Goal: Task Accomplishment & Management: Manage account settings

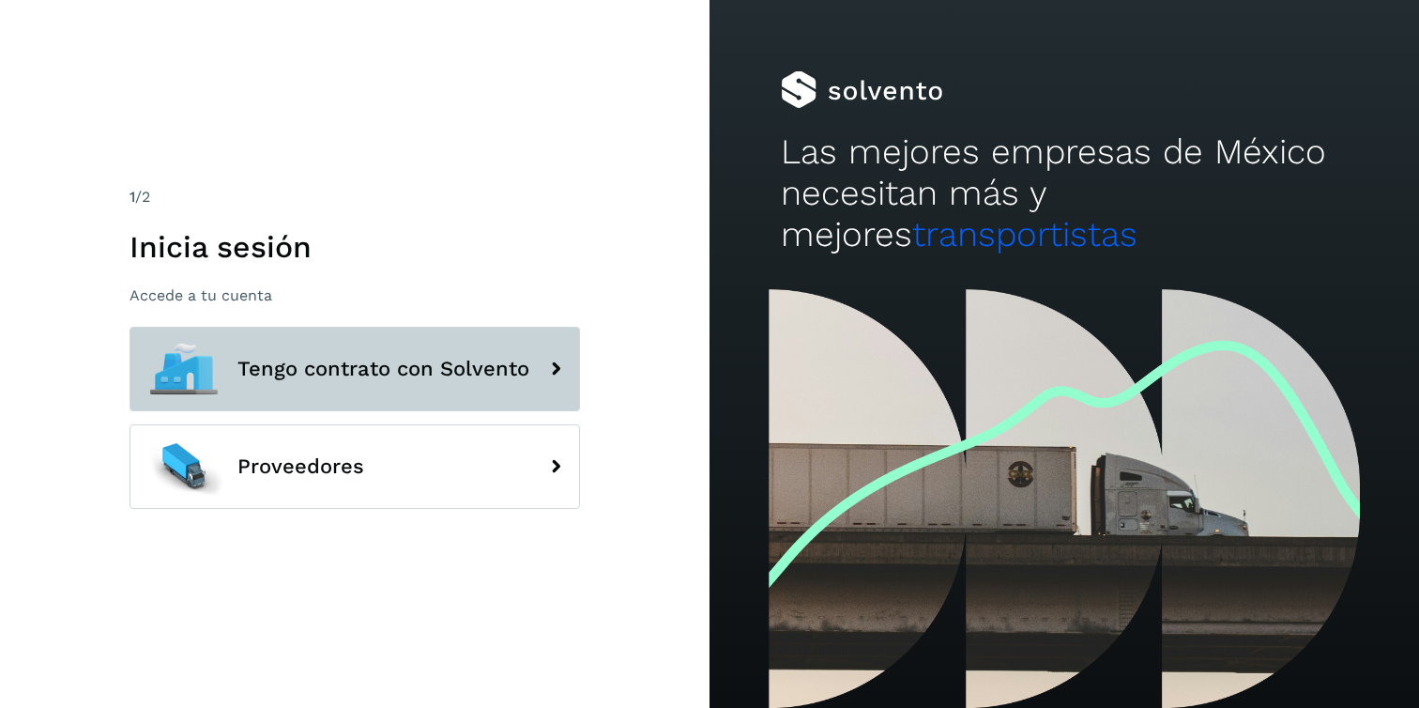
click at [365, 351] on button "Tengo contrato con Solvento" at bounding box center [355, 369] width 450 height 84
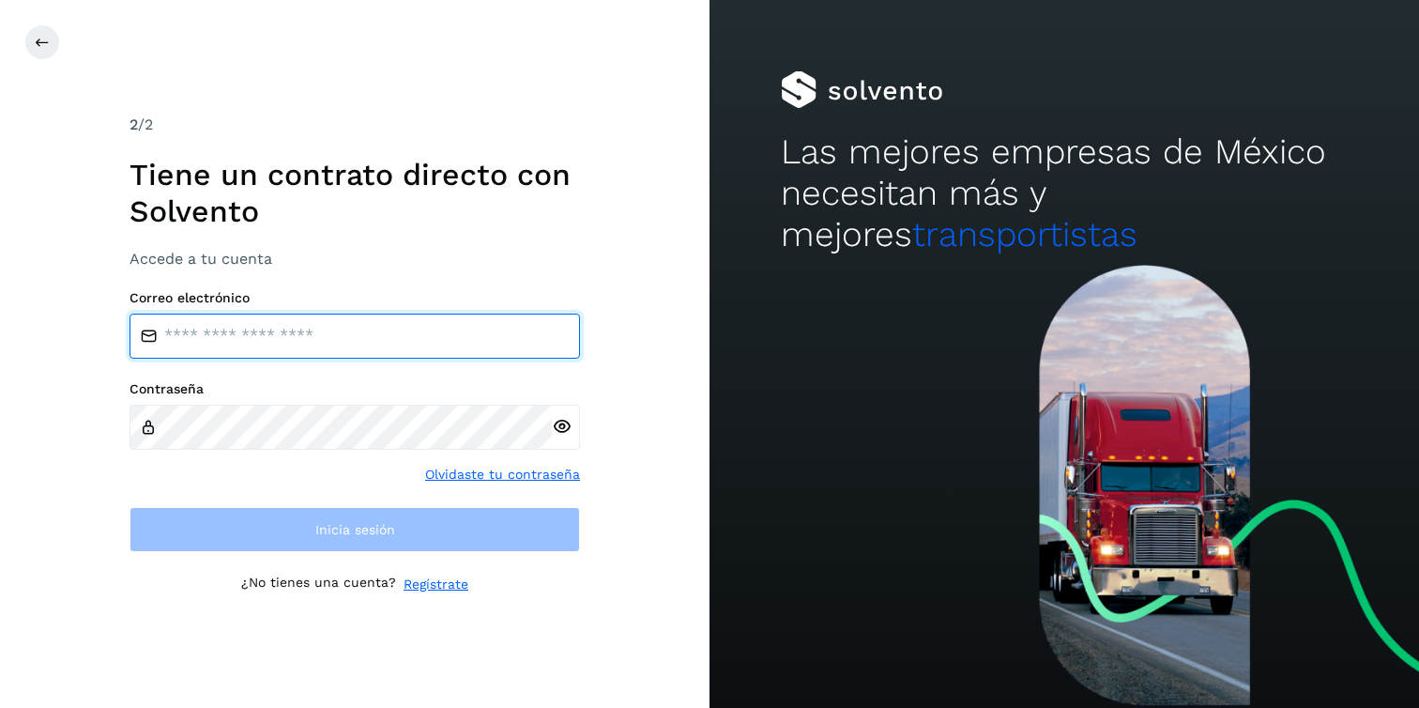
click at [355, 350] on input "email" at bounding box center [355, 335] width 450 height 45
paste input "**********"
type input "**********"
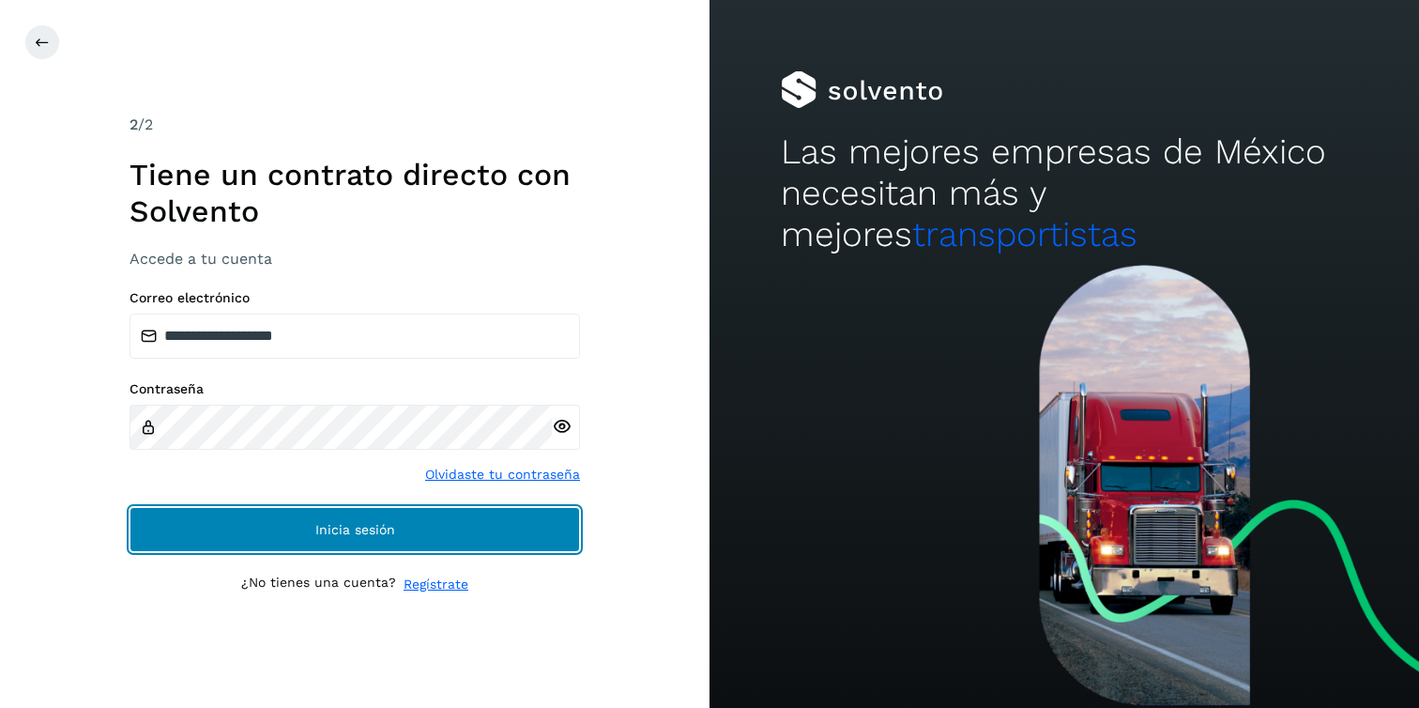
click at [284, 527] on button "Inicia sesión" at bounding box center [355, 529] width 450 height 45
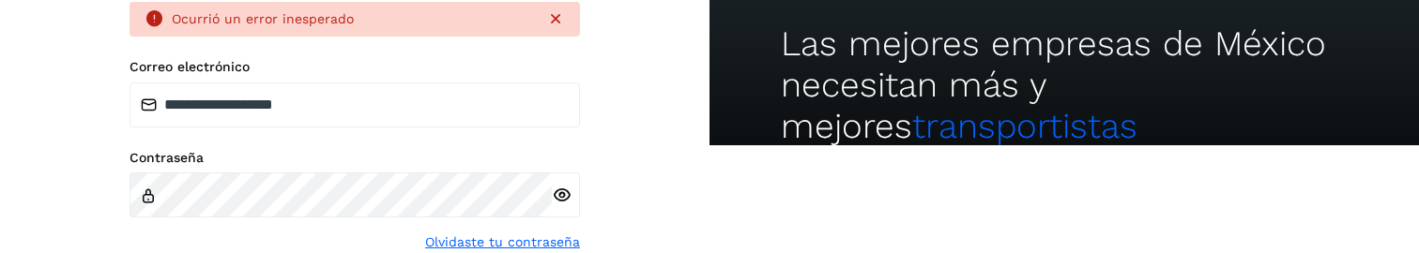
scroll to position [125, 0]
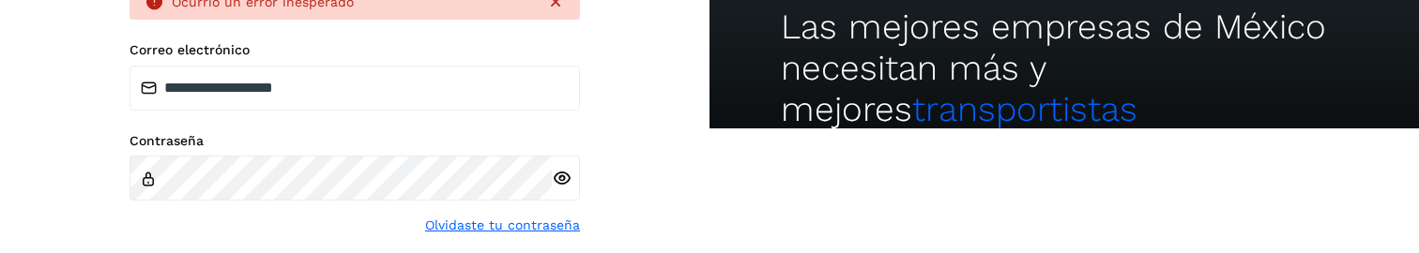
click at [557, 190] on div at bounding box center [566, 178] width 28 height 45
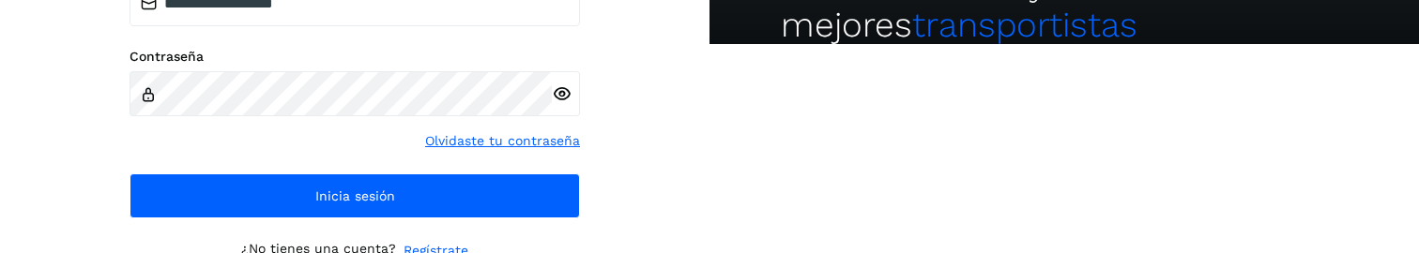
scroll to position [217, 0]
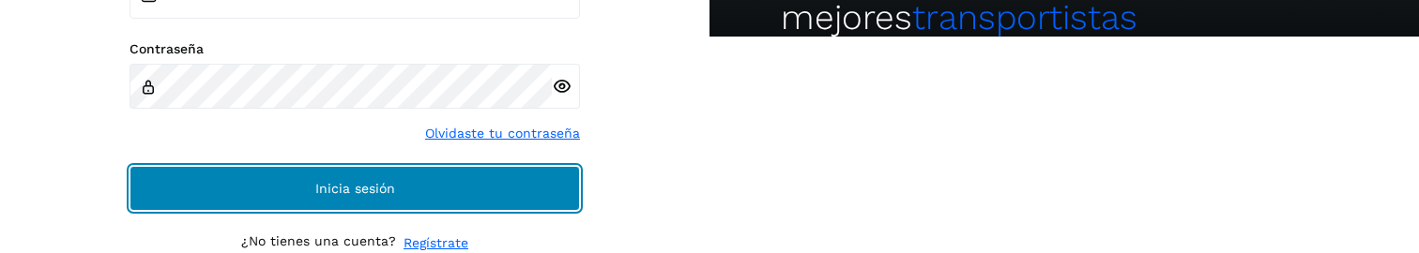
click at [340, 190] on span "Inicia sesión" at bounding box center [355, 188] width 80 height 13
click at [411, 196] on button "Inicia sesión" at bounding box center [355, 188] width 450 height 45
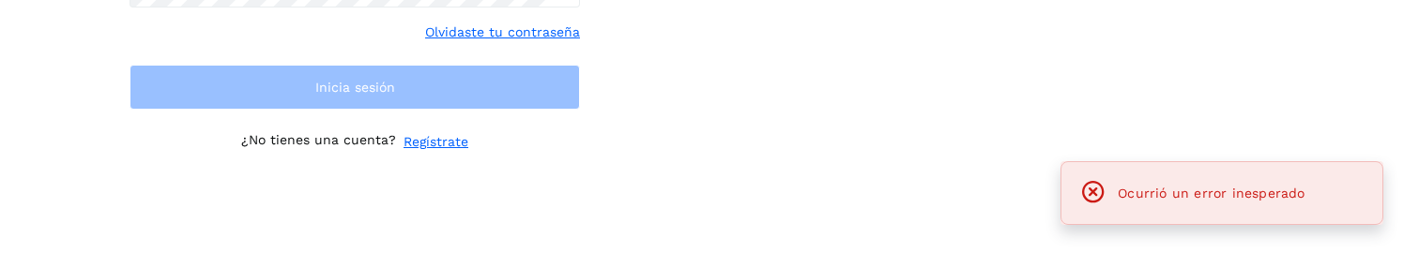
scroll to position [0, 0]
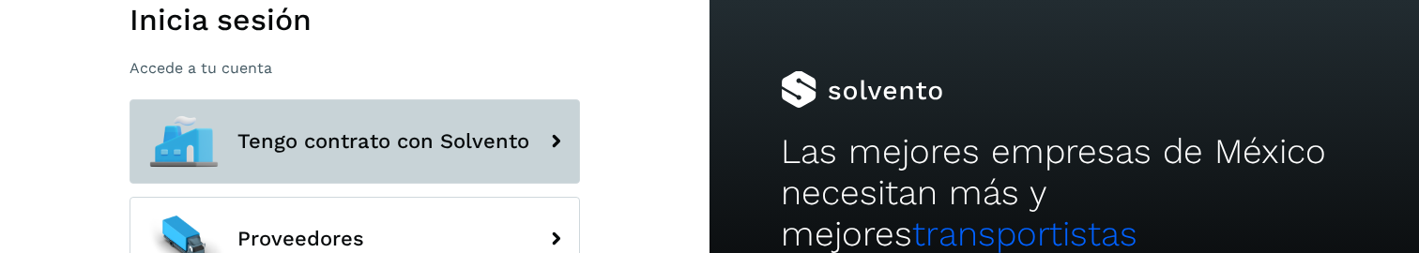
click at [487, 134] on span "Tengo contrato con Solvento" at bounding box center [383, 141] width 292 height 23
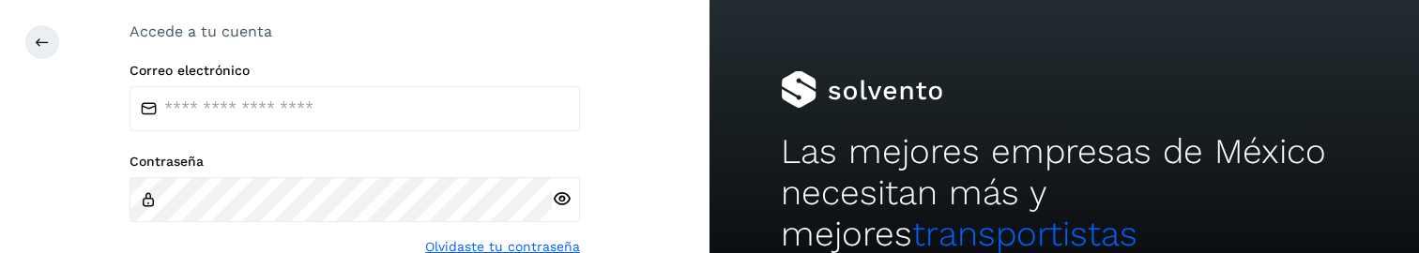
click at [467, 133] on div "Correo electrónico Contraseña Olvidaste tu contraseña Inicia sesión" at bounding box center [355, 194] width 450 height 262
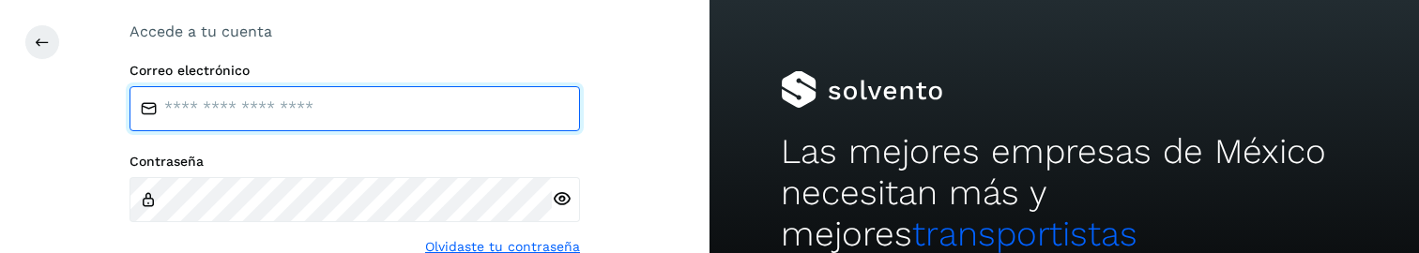
click at [459, 118] on input "email" at bounding box center [355, 108] width 450 height 45
type input "**********"
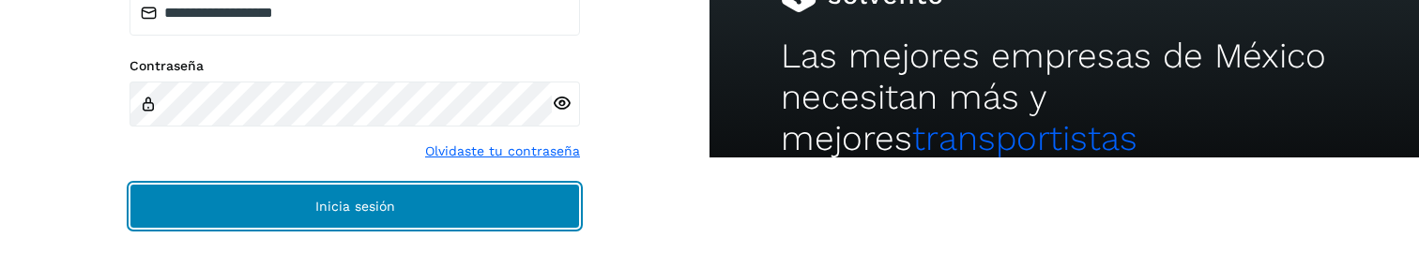
click at [299, 196] on button "Inicia sesión" at bounding box center [355, 206] width 450 height 45
